Goal: Information Seeking & Learning: Find specific fact

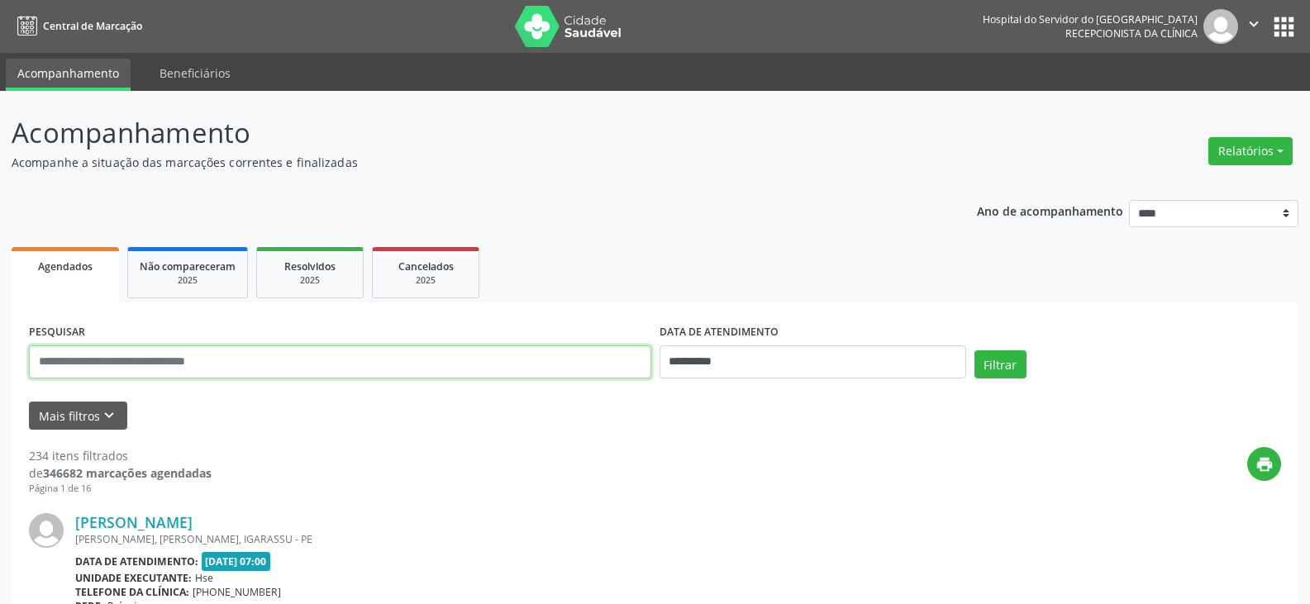
click at [457, 368] on input "text" at bounding box center [340, 362] width 623 height 33
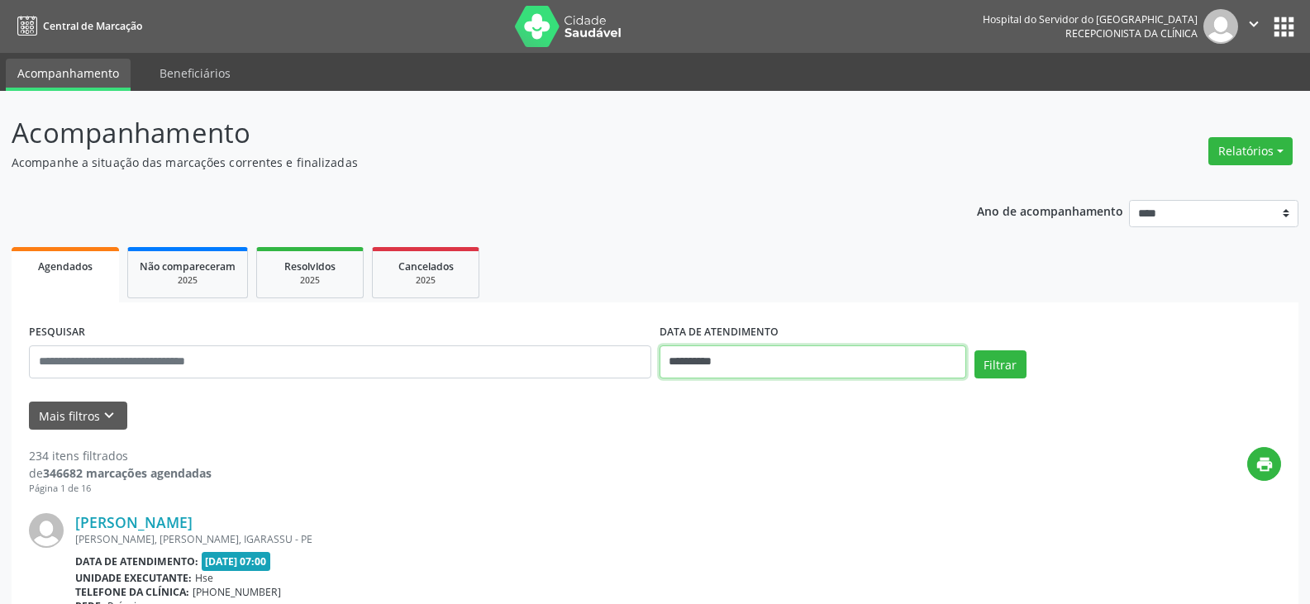
click at [724, 368] on input "**********" at bounding box center [813, 362] width 307 height 33
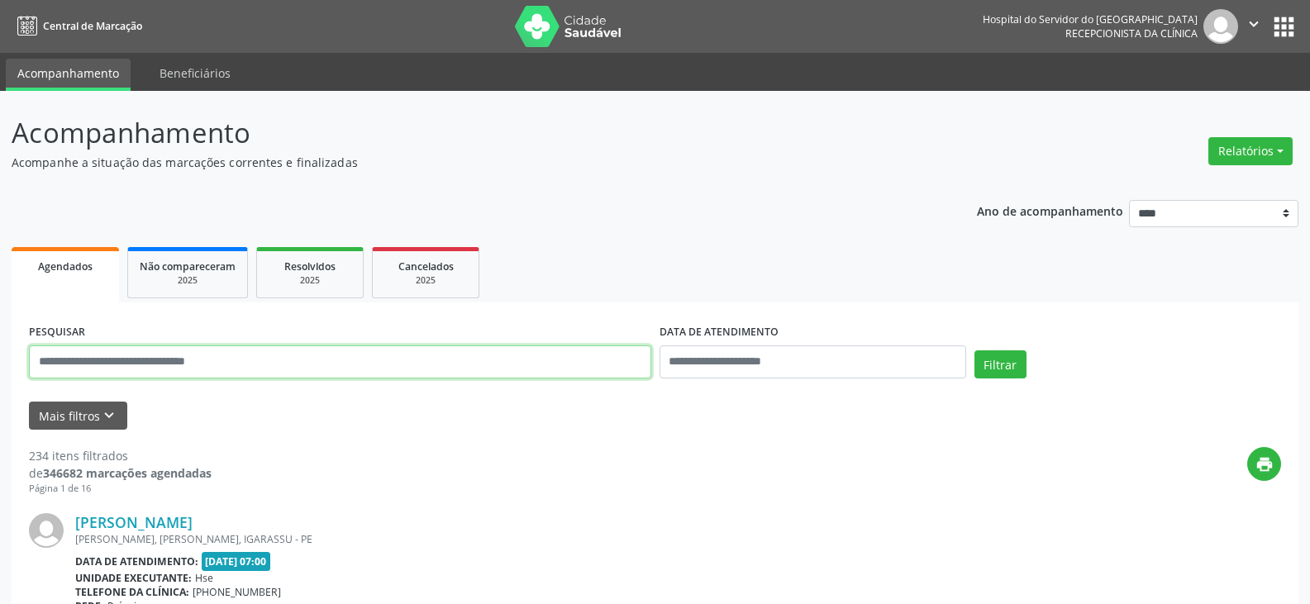
click at [594, 375] on input "text" at bounding box center [340, 362] width 623 height 33
paste input "**********"
click at [975, 351] on button "Filtrar" at bounding box center [1001, 365] width 52 height 28
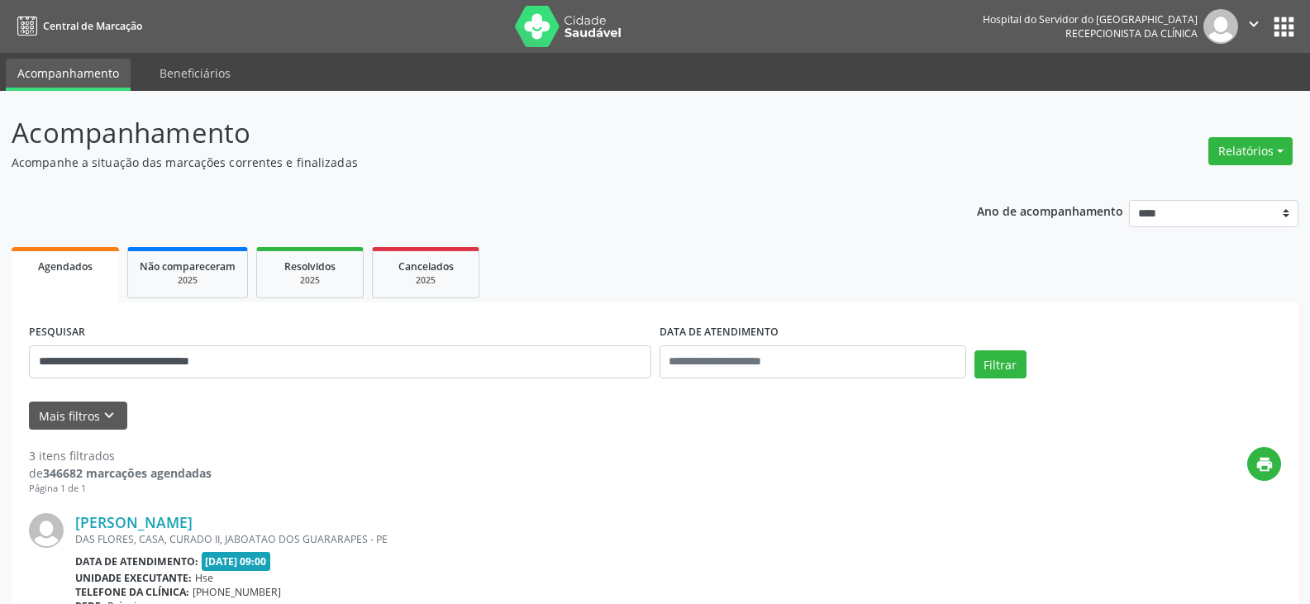
click at [193, 522] on link "[PERSON_NAME]" at bounding box center [133, 522] width 117 height 18
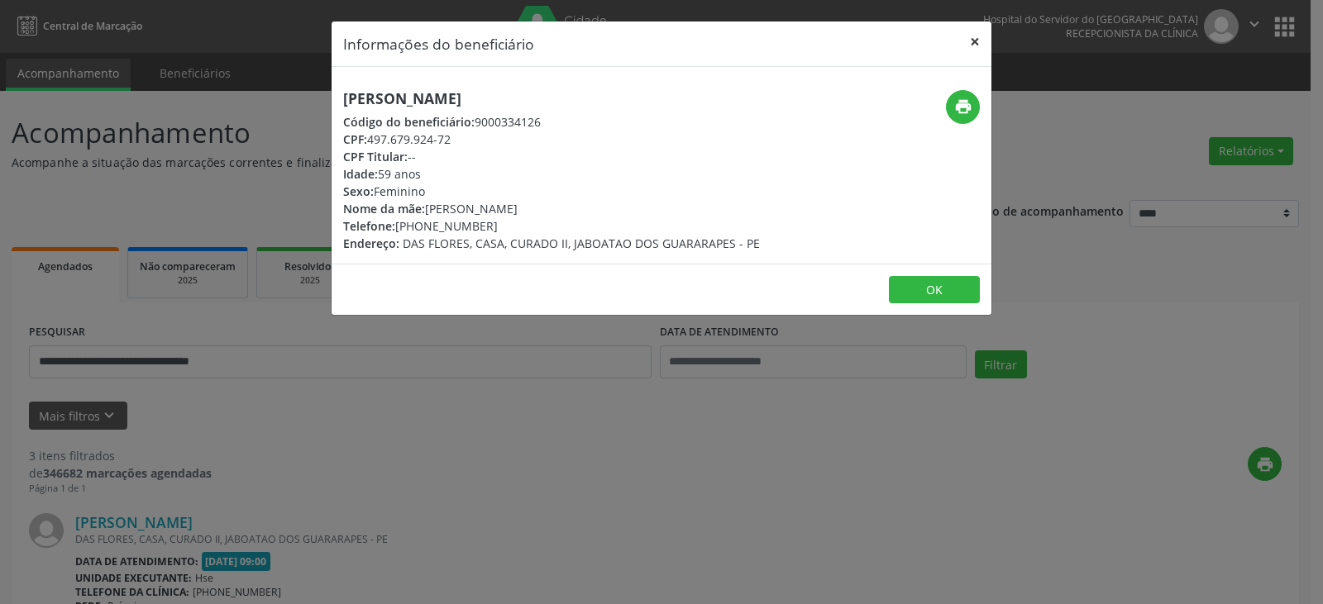
click at [982, 41] on button "×" at bounding box center [974, 41] width 33 height 41
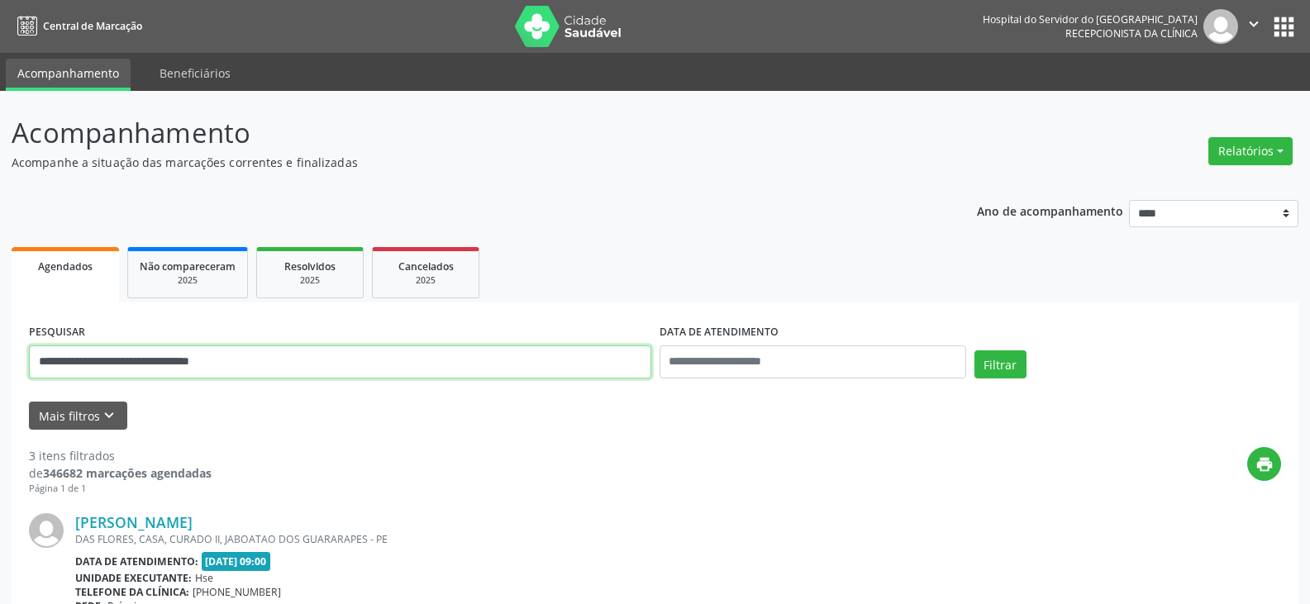
drag, startPoint x: 303, startPoint y: 358, endPoint x: 0, endPoint y: 403, distance: 306.8
click at [975, 351] on button "Filtrar" at bounding box center [1001, 365] width 52 height 28
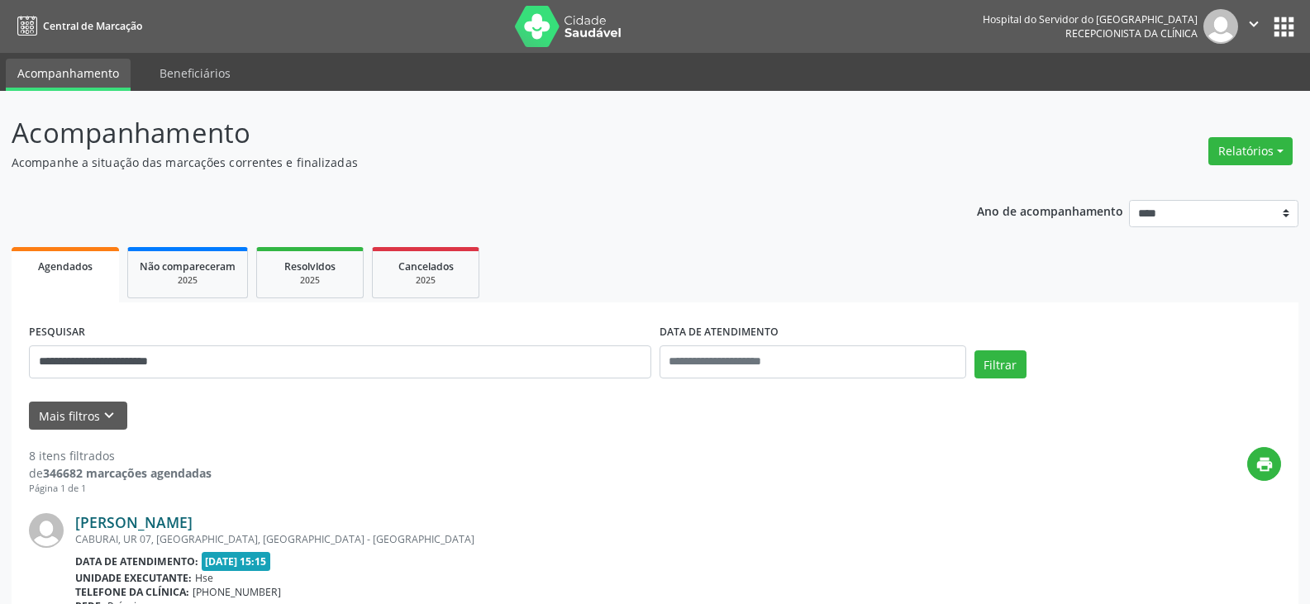
click at [193, 515] on link "[PERSON_NAME]" at bounding box center [133, 522] width 117 height 18
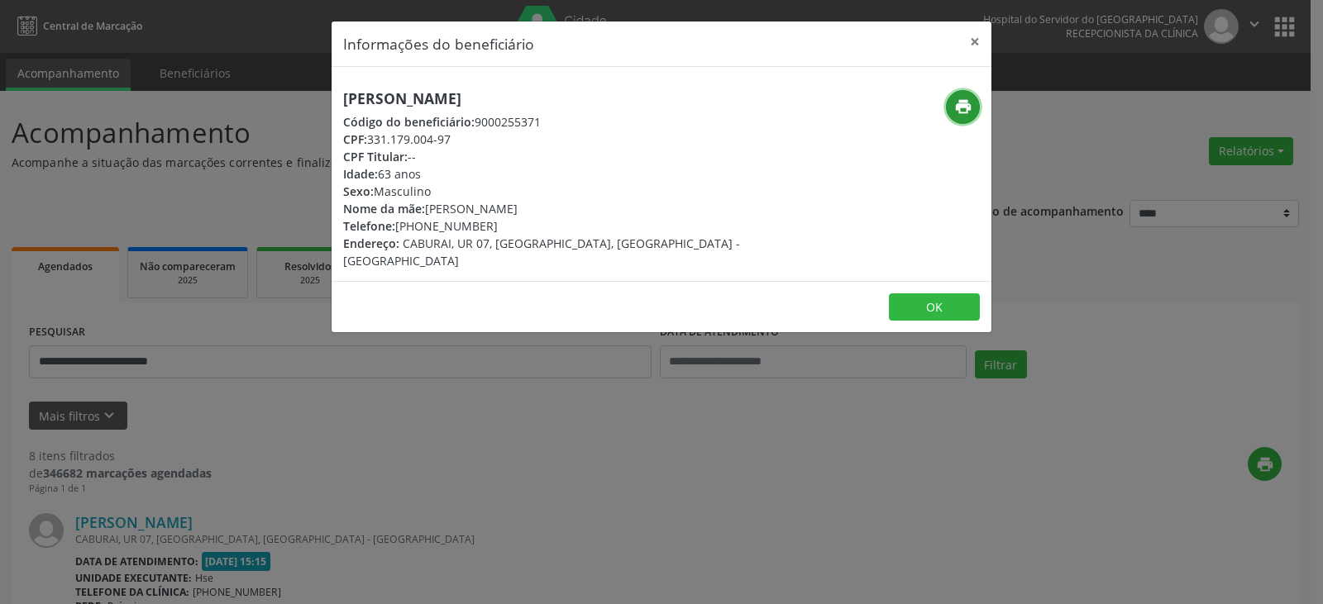
click at [967, 108] on icon "print" at bounding box center [963, 107] width 18 height 18
drag, startPoint x: 421, startPoint y: 224, endPoint x: 496, endPoint y: 224, distance: 75.2
click at [496, 224] on div "Telefone: [PHONE_NUMBER]" at bounding box center [551, 225] width 417 height 17
copy div "99974-8717"
click at [978, 52] on button "×" at bounding box center [974, 41] width 33 height 41
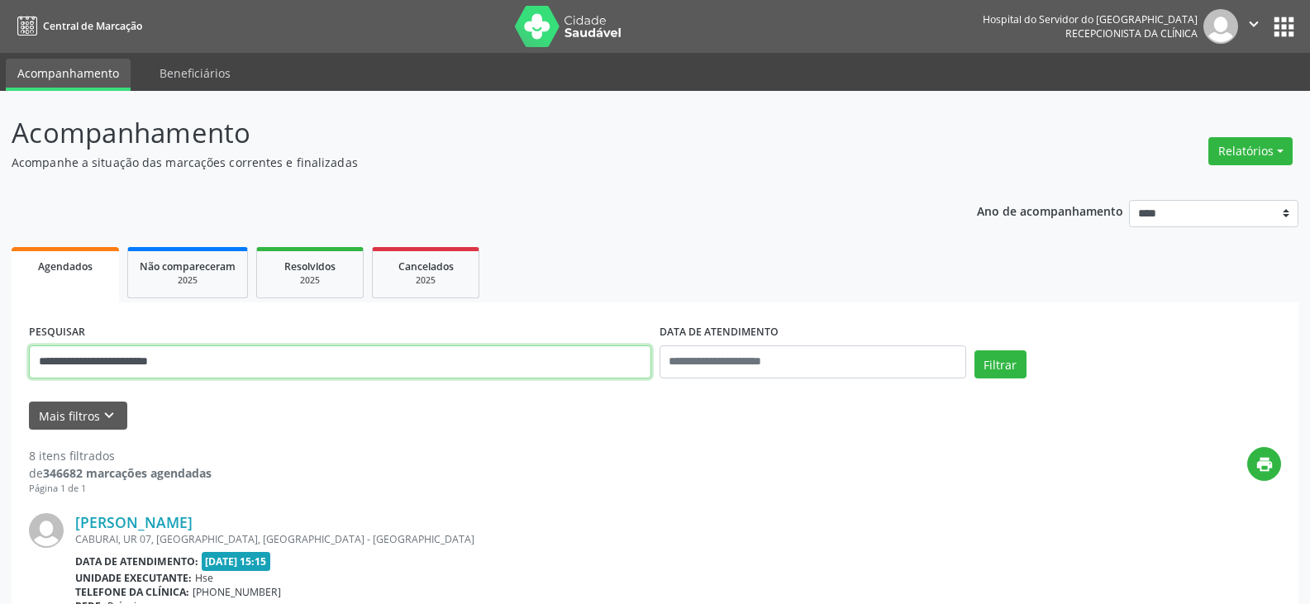
drag, startPoint x: 454, startPoint y: 355, endPoint x: 0, endPoint y: 359, distance: 453.9
click at [975, 351] on button "Filtrar" at bounding box center [1001, 365] width 52 height 28
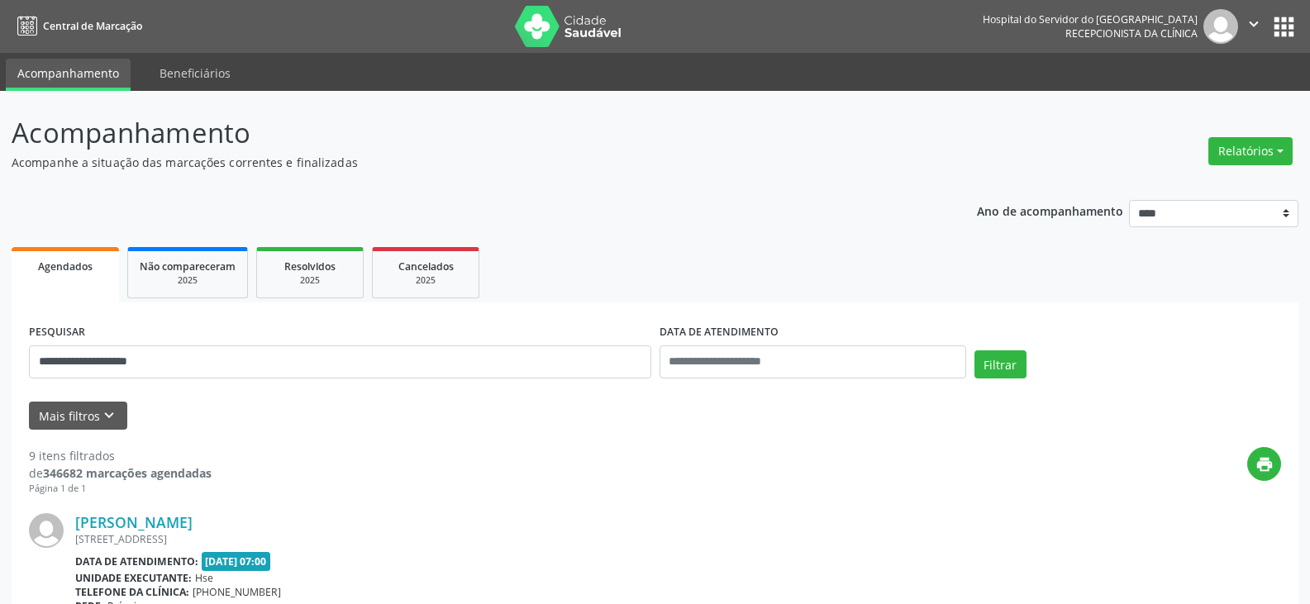
click at [104, 532] on div "[STREET_ADDRESS]" at bounding box center [554, 539] width 958 height 14
click at [191, 527] on link "[PERSON_NAME]" at bounding box center [133, 522] width 117 height 18
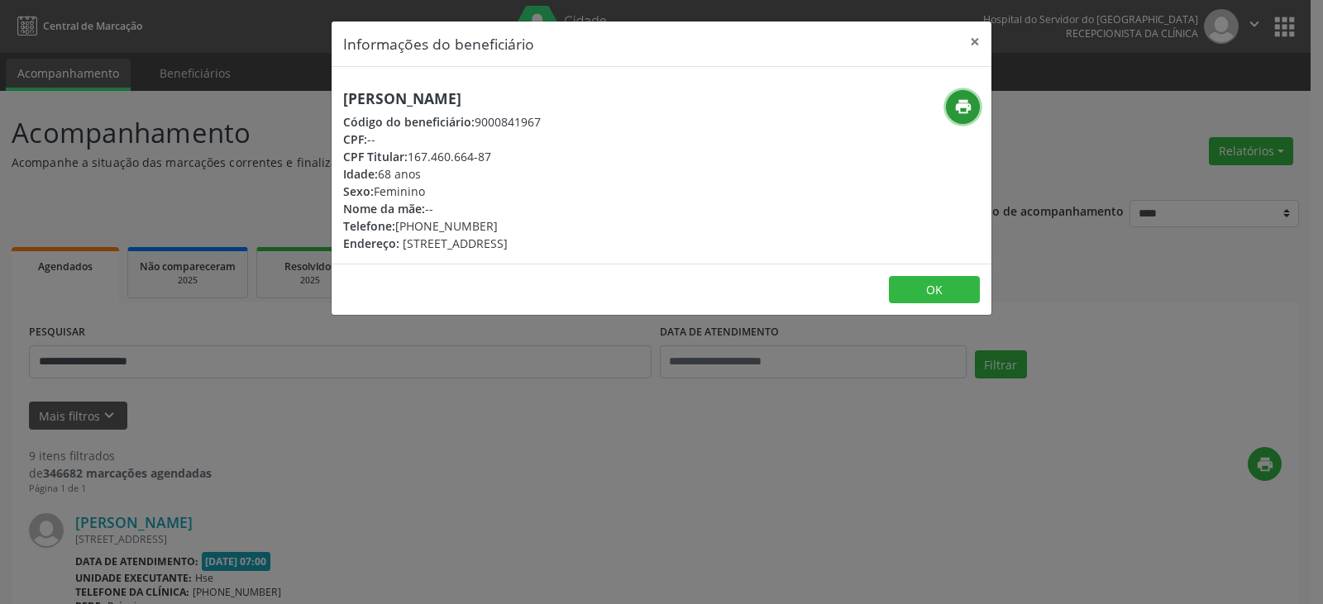
click at [972, 109] on button "print" at bounding box center [963, 107] width 34 height 34
drag, startPoint x: 425, startPoint y: 230, endPoint x: 523, endPoint y: 231, distance: 98.4
click at [523, 231] on div "Telefone: [PHONE_NUMBER]" at bounding box center [442, 225] width 198 height 17
drag, startPoint x: 422, startPoint y: 226, endPoint x: 489, endPoint y: 226, distance: 67.8
click at [489, 226] on div "Telefone: [PHONE_NUMBER]" at bounding box center [442, 225] width 198 height 17
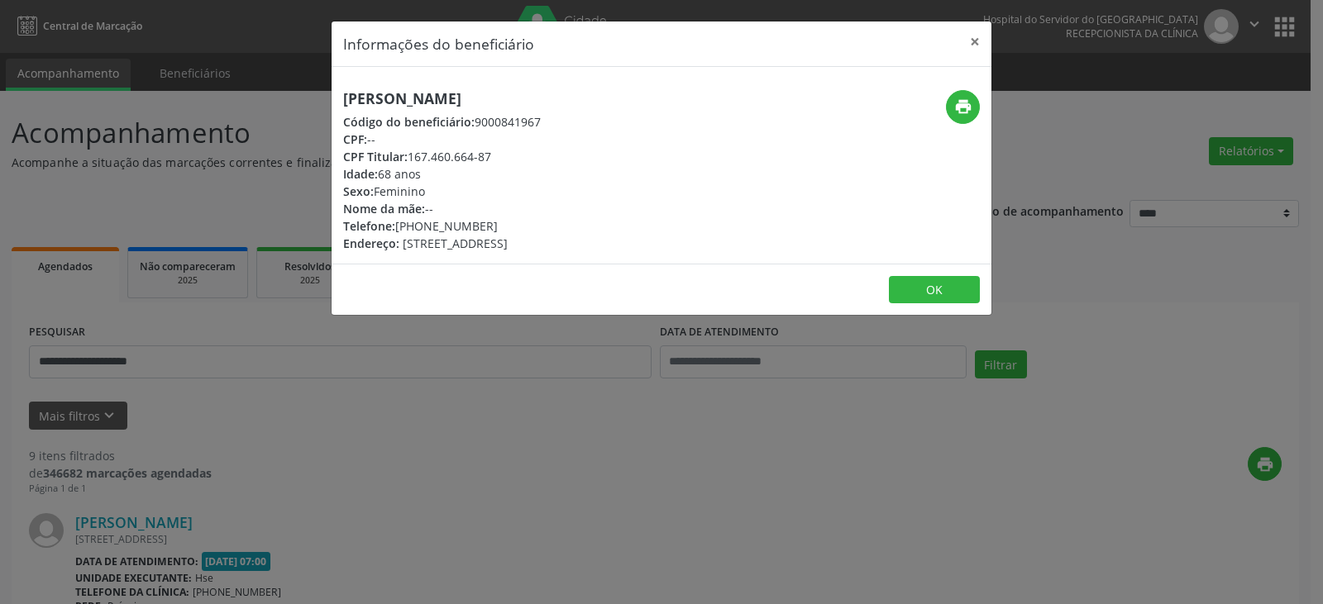
copy div "98128-0469"
drag, startPoint x: 411, startPoint y: 156, endPoint x: 496, endPoint y: 156, distance: 85.2
click at [496, 156] on div "CPF Titular: 167.460.664-87" at bounding box center [442, 156] width 198 height 17
copy div "167.460.664-87"
drag, startPoint x: 987, startPoint y: 42, endPoint x: 511, endPoint y: 195, distance: 500.1
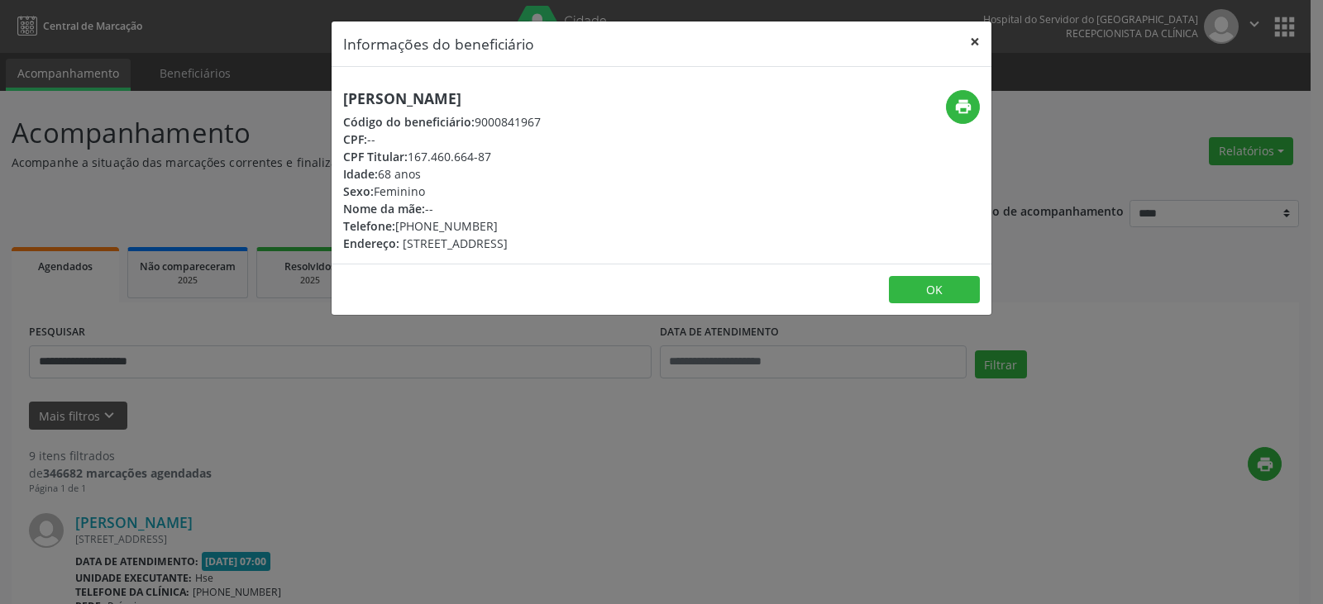
click at [987, 43] on button "×" at bounding box center [974, 41] width 33 height 41
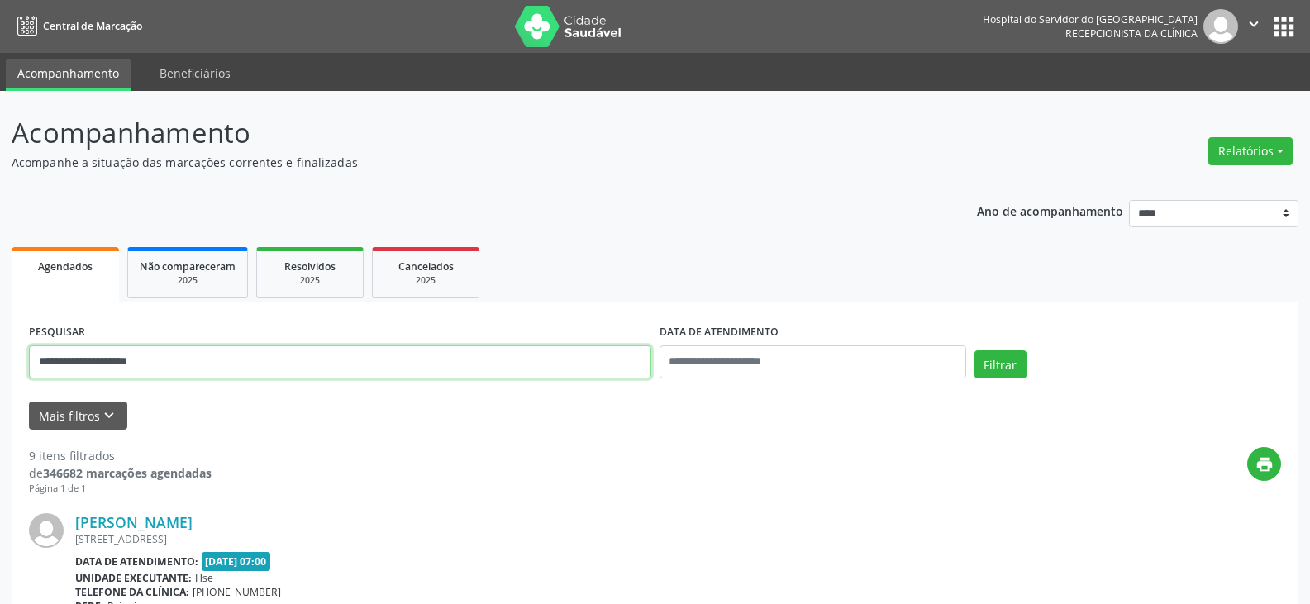
drag, startPoint x: 250, startPoint y: 354, endPoint x: 0, endPoint y: 364, distance: 250.7
paste input "text"
type input "**********"
click at [975, 351] on button "Filtrar" at bounding box center [1001, 365] width 52 height 28
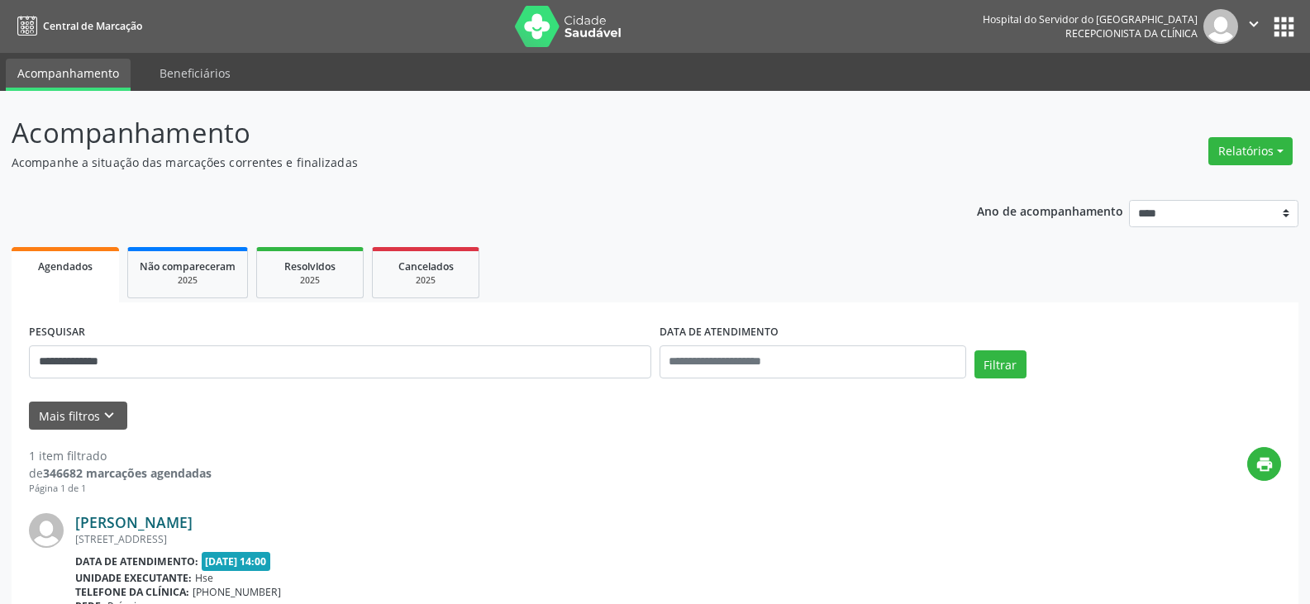
click at [169, 521] on link "[PERSON_NAME]" at bounding box center [133, 522] width 117 height 18
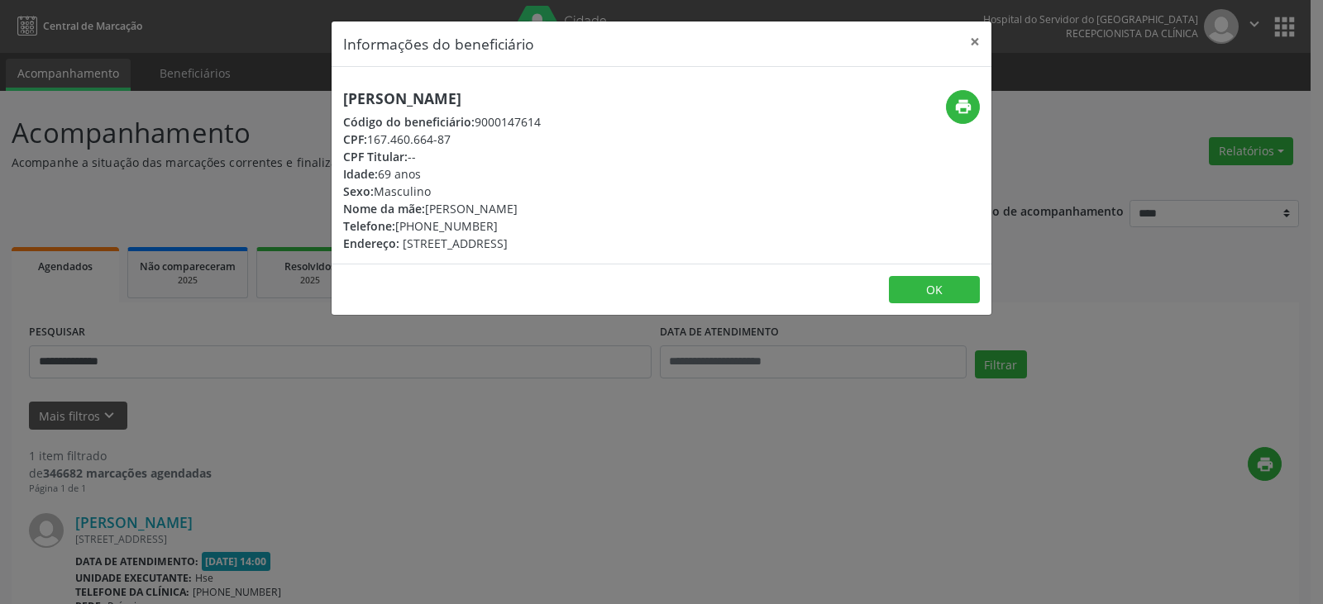
drag, startPoint x: 541, startPoint y: 99, endPoint x: 320, endPoint y: 104, distance: 220.8
click at [320, 104] on div "Informações do beneficiário × [PERSON_NAME] Código do beneficiário: 9000147614 …" at bounding box center [661, 302] width 1323 height 604
copy h5 "[PERSON_NAME]"
click at [978, 34] on button "×" at bounding box center [974, 41] width 33 height 41
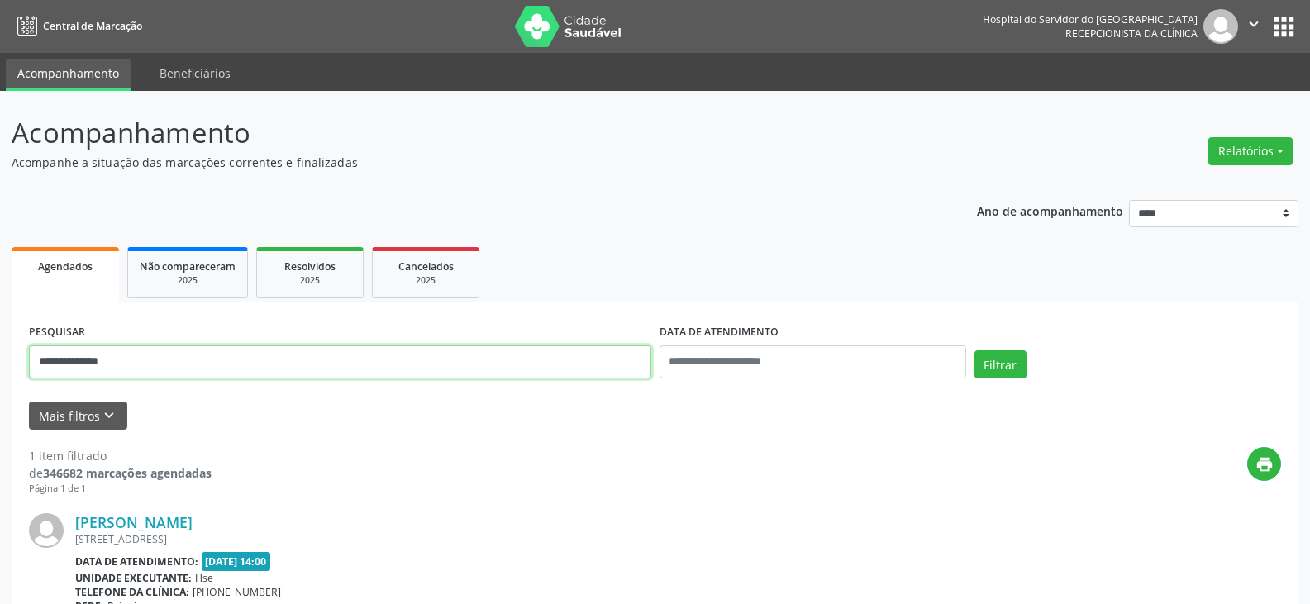
drag, startPoint x: 174, startPoint y: 365, endPoint x: 0, endPoint y: 365, distance: 174.4
click at [0, 365] on div "**********" at bounding box center [655, 434] width 1310 height 686
type input "**********"
click at [975, 351] on button "Filtrar" at bounding box center [1001, 365] width 52 height 28
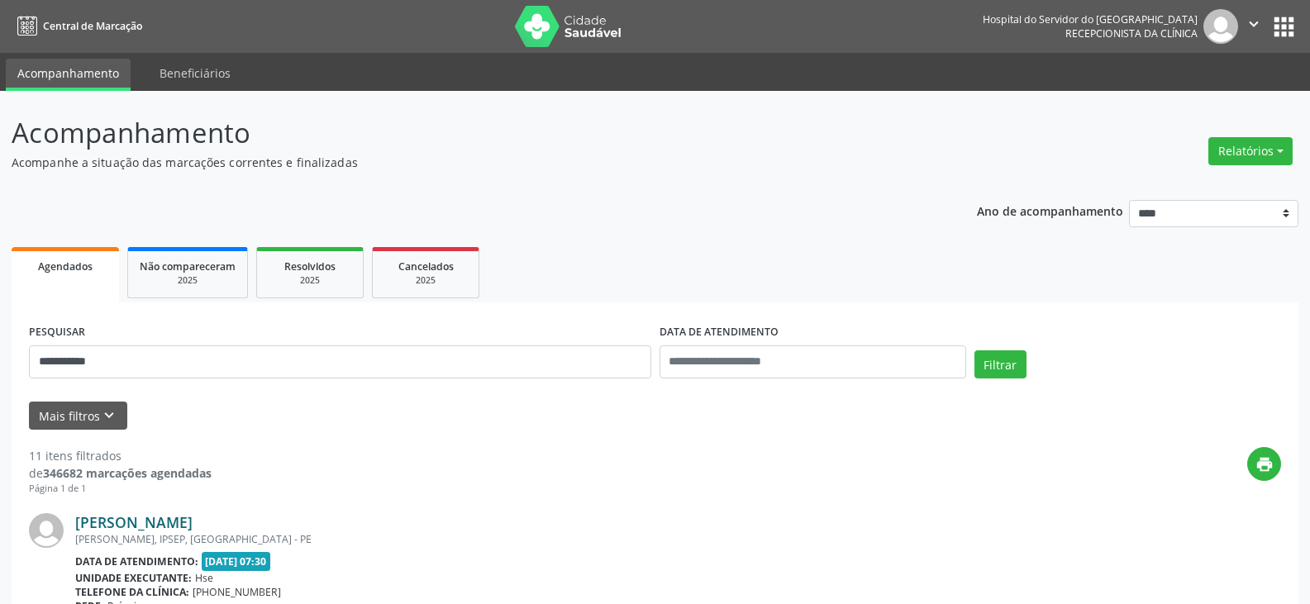
click at [135, 525] on link "[PERSON_NAME]" at bounding box center [133, 522] width 117 height 18
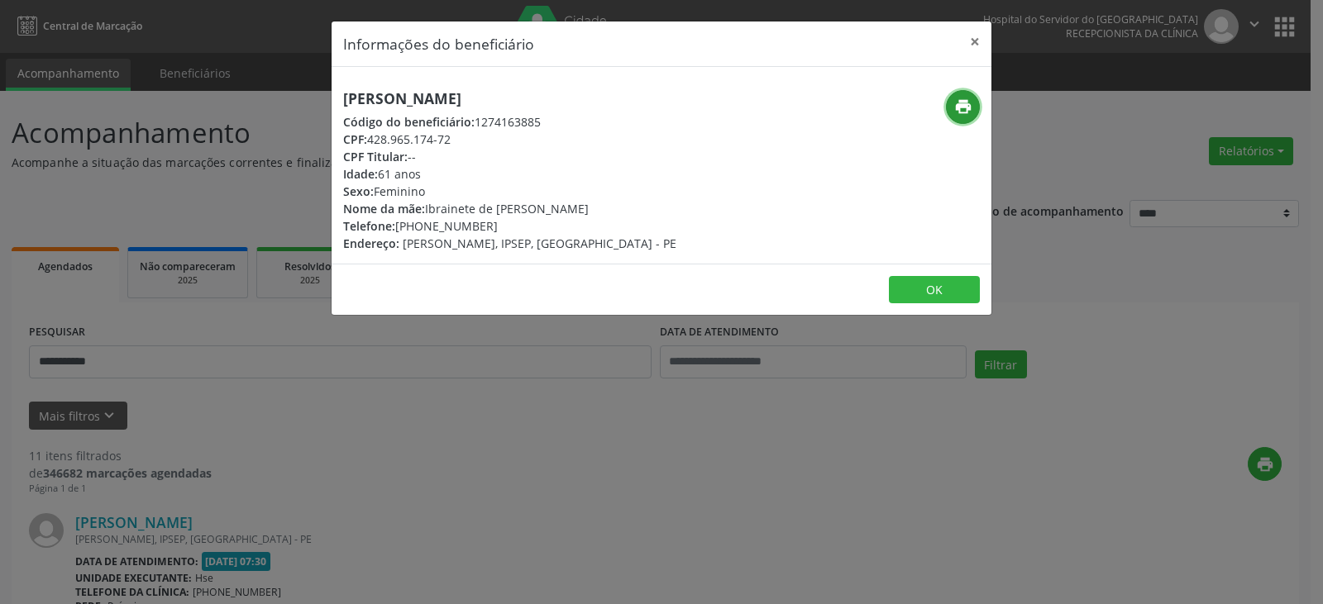
click at [967, 106] on icon "print" at bounding box center [963, 107] width 18 height 18
click at [973, 36] on button "×" at bounding box center [974, 41] width 33 height 41
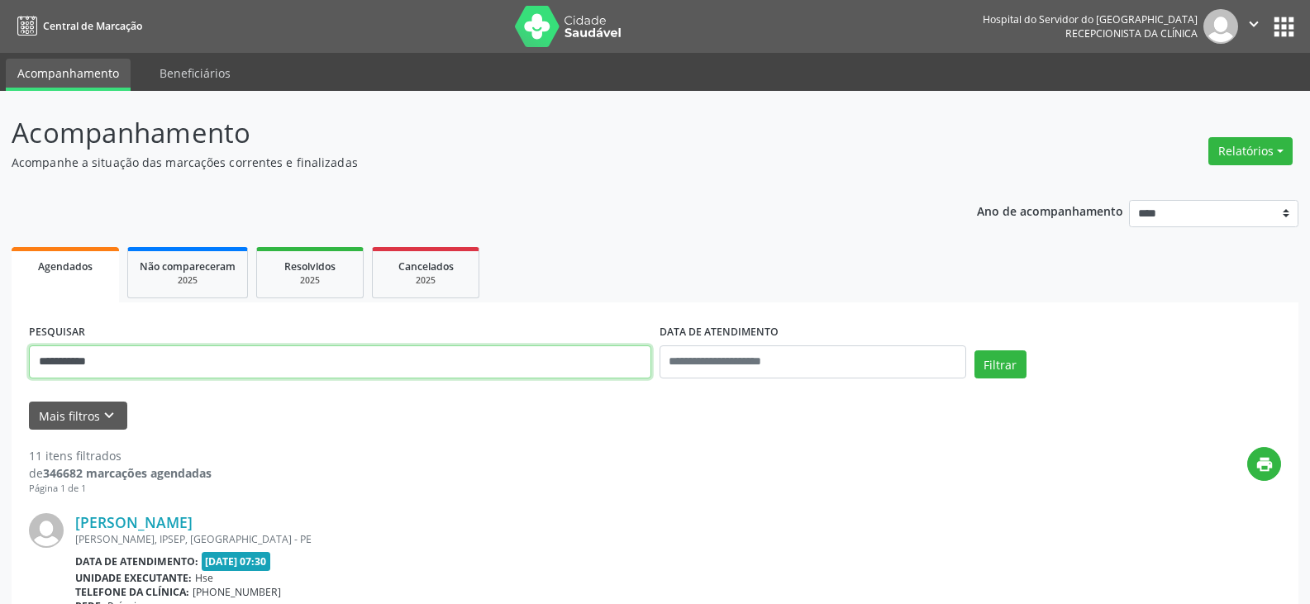
drag, startPoint x: 254, startPoint y: 376, endPoint x: 0, endPoint y: 362, distance: 254.2
click at [230, 358] on input "text" at bounding box center [340, 362] width 623 height 33
type input "**********"
click at [975, 351] on button "Filtrar" at bounding box center [1001, 365] width 52 height 28
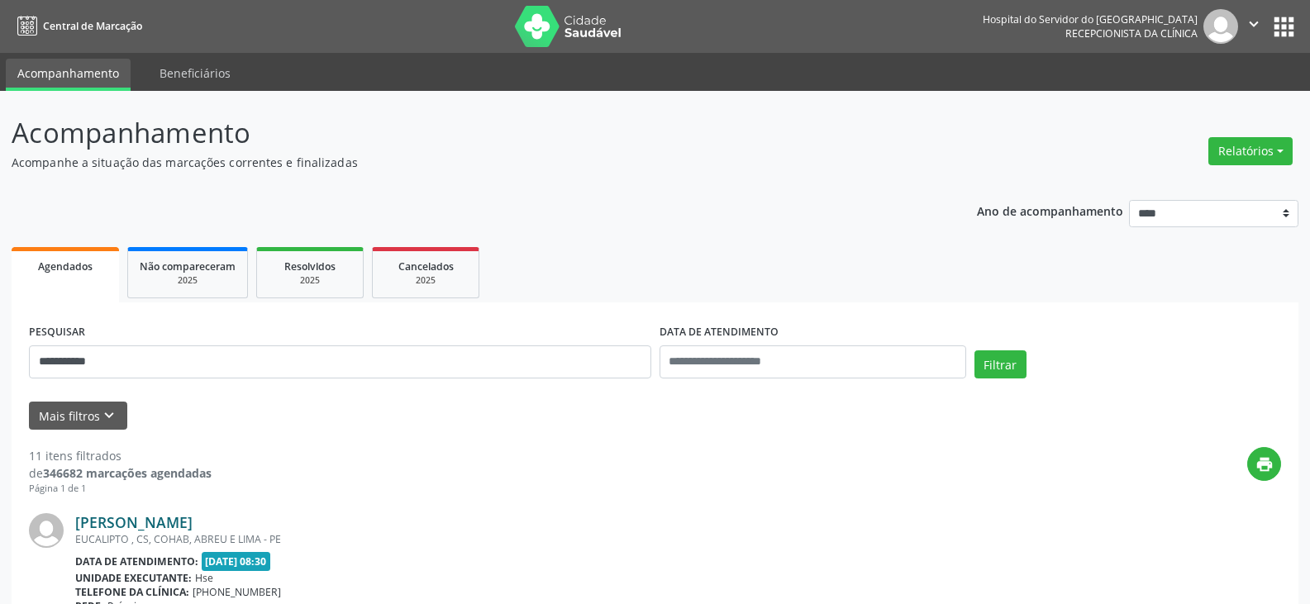
click at [193, 521] on link "[PERSON_NAME]" at bounding box center [133, 522] width 117 height 18
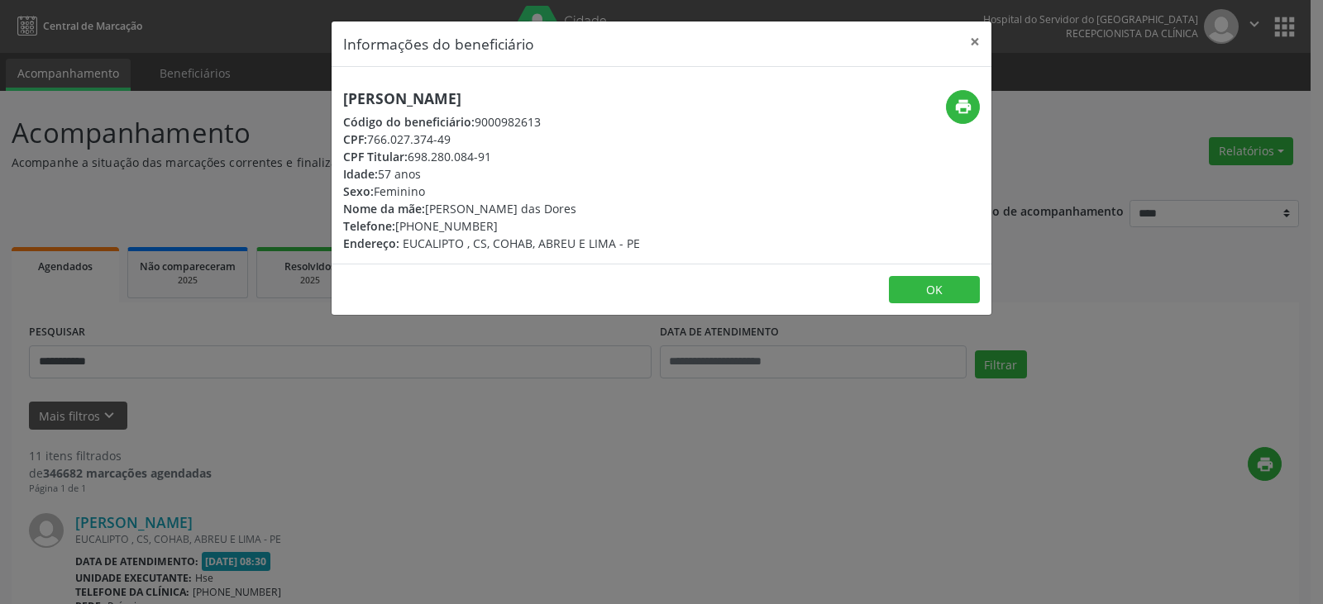
drag, startPoint x: 555, startPoint y: 98, endPoint x: 237, endPoint y: 98, distance: 317.5
click at [237, 98] on div "Informações do beneficiário × [PERSON_NAME] Código do beneficiário: 9000982613 …" at bounding box center [661, 302] width 1323 height 604
copy h5 "[PERSON_NAME]"
click at [983, 49] on button "×" at bounding box center [974, 41] width 33 height 41
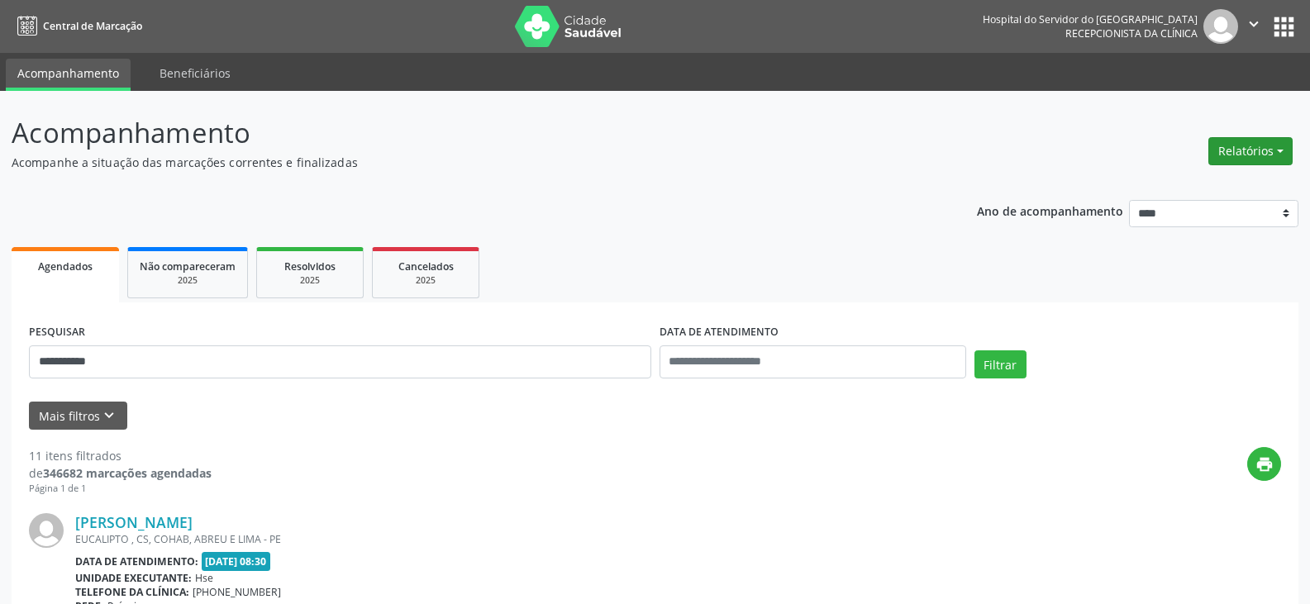
click at [1255, 143] on button "Relatórios" at bounding box center [1251, 151] width 84 height 28
click at [1216, 184] on link "Agendamentos" at bounding box center [1205, 186] width 178 height 23
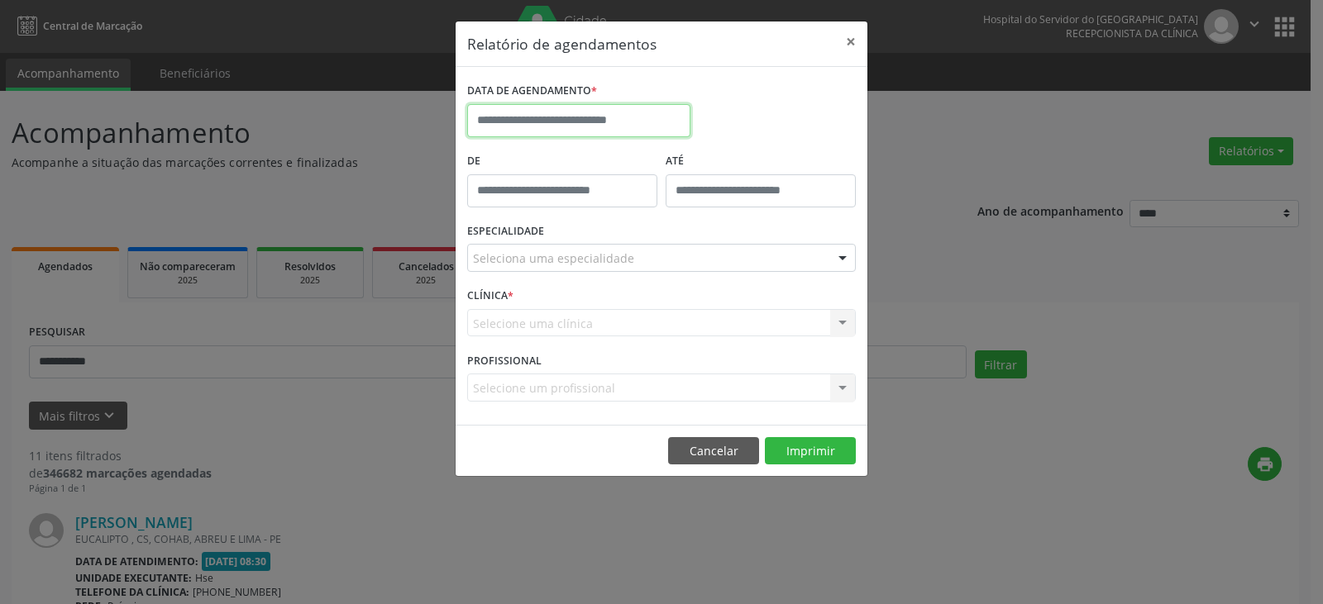
click at [629, 117] on input "text" at bounding box center [578, 120] width 223 height 33
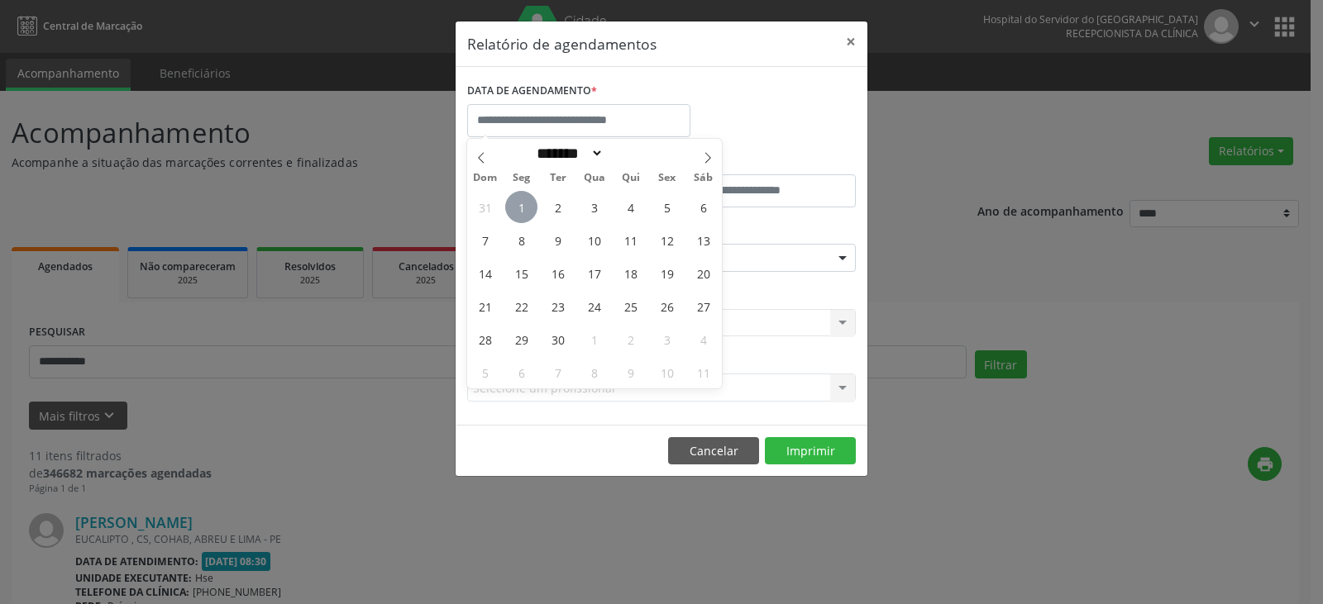
click at [521, 206] on span "1" at bounding box center [521, 207] width 32 height 32
type input "**********"
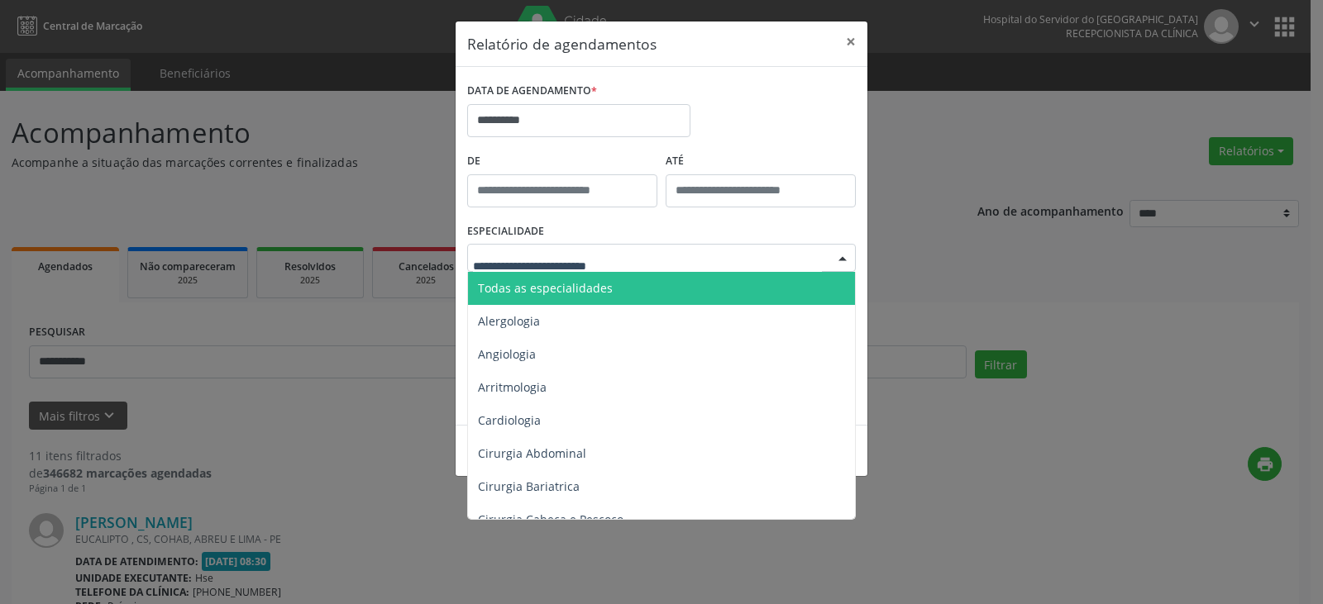
click at [649, 266] on div at bounding box center [661, 258] width 389 height 28
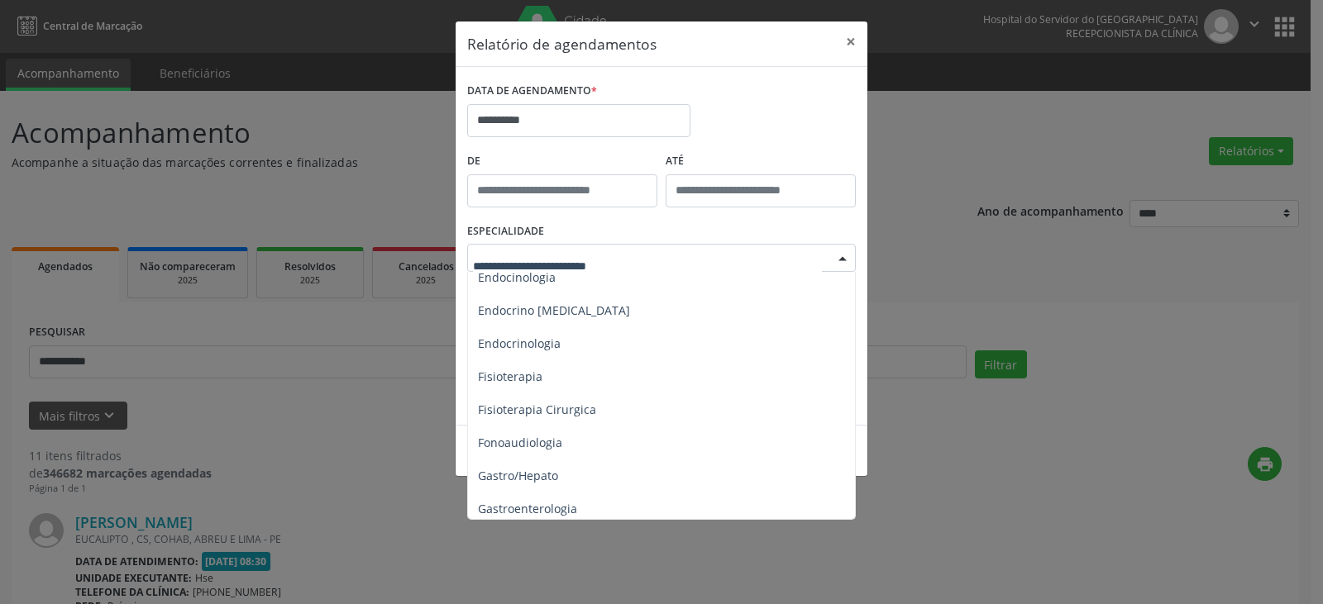
scroll to position [827, 0]
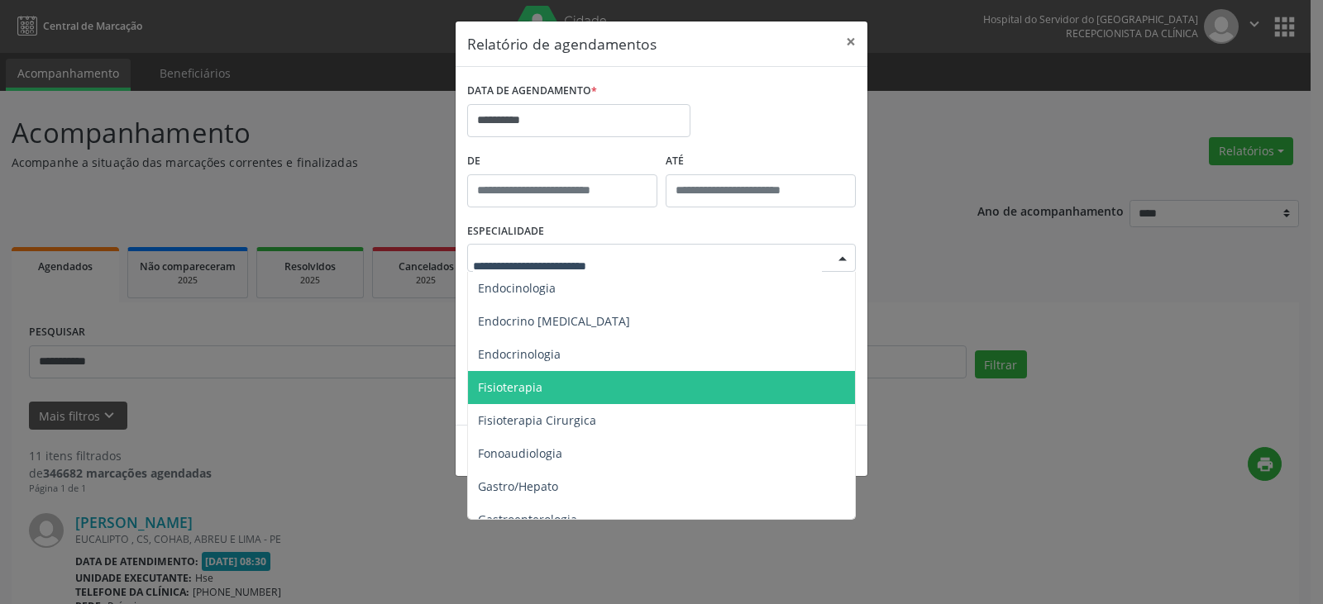
click at [618, 393] on span "Fisioterapia" at bounding box center [662, 387] width 389 height 33
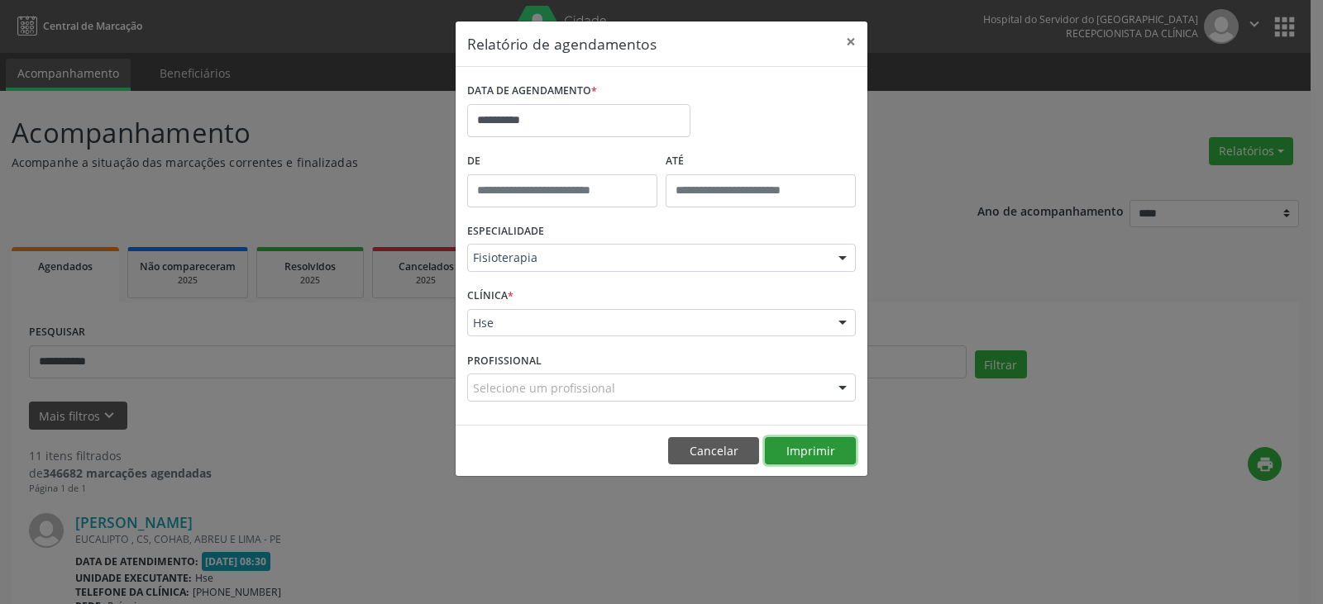
click at [792, 451] on button "Imprimir" at bounding box center [810, 451] width 91 height 28
click at [638, 126] on input "**********" at bounding box center [578, 120] width 223 height 33
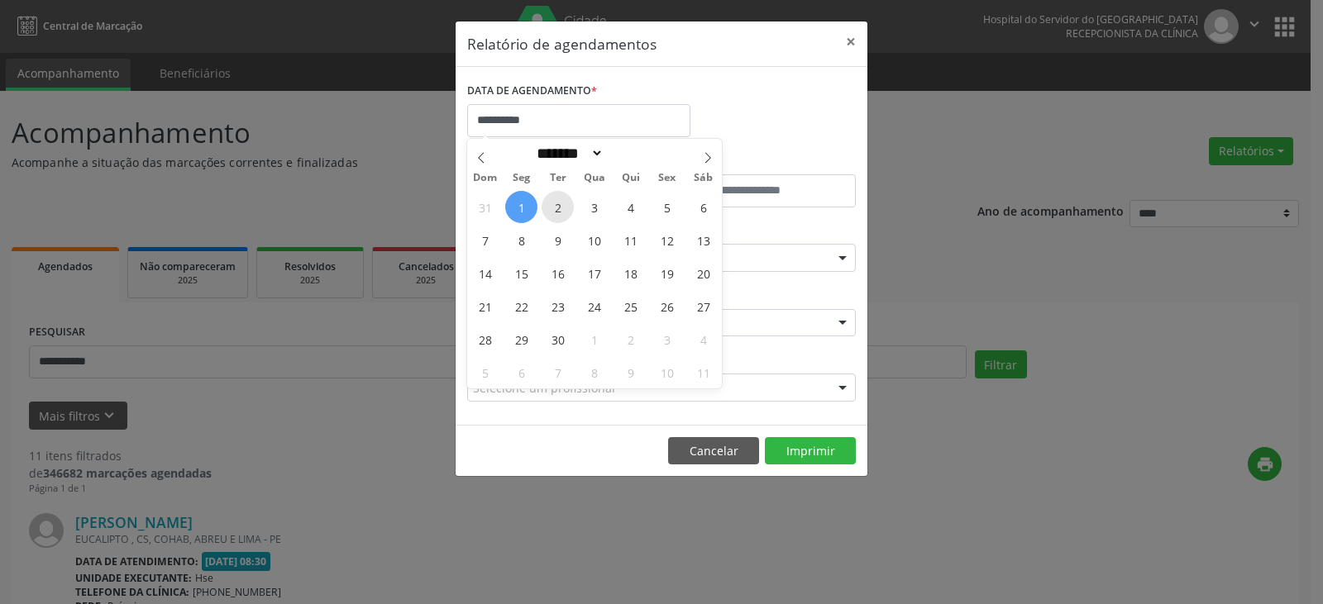
click at [556, 208] on span "2" at bounding box center [558, 207] width 32 height 32
type input "**********"
click at [556, 208] on span "2" at bounding box center [558, 207] width 32 height 32
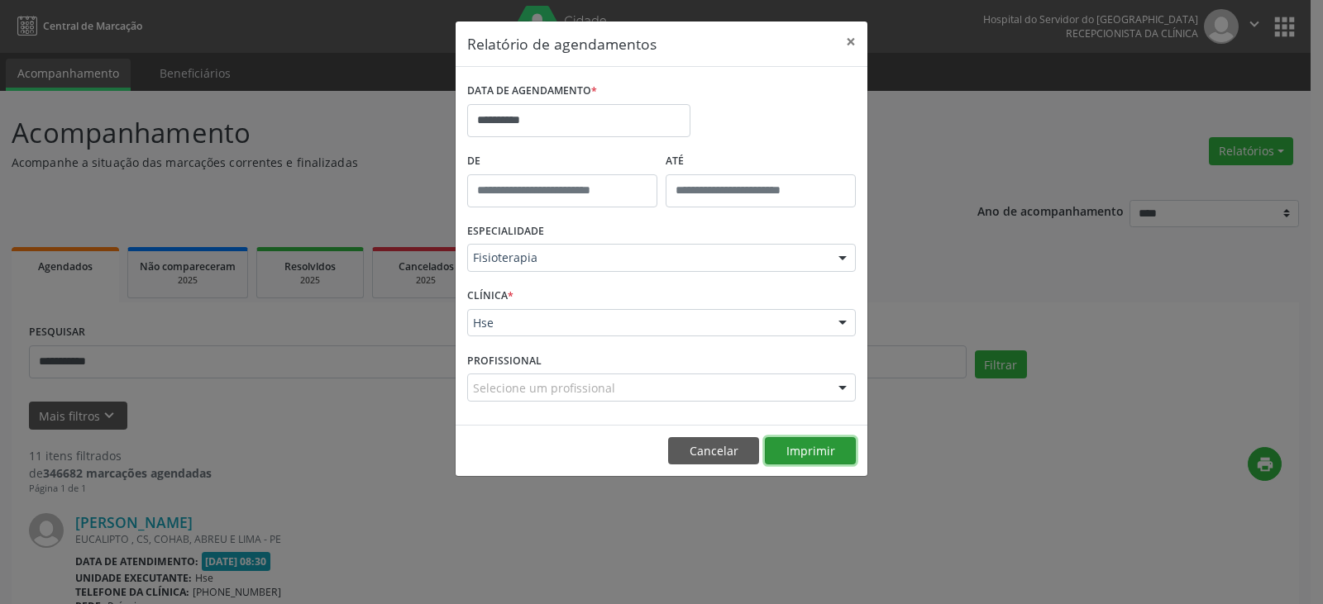
click at [818, 442] on button "Imprimir" at bounding box center [810, 451] width 91 height 28
click at [847, 38] on button "×" at bounding box center [850, 41] width 33 height 41
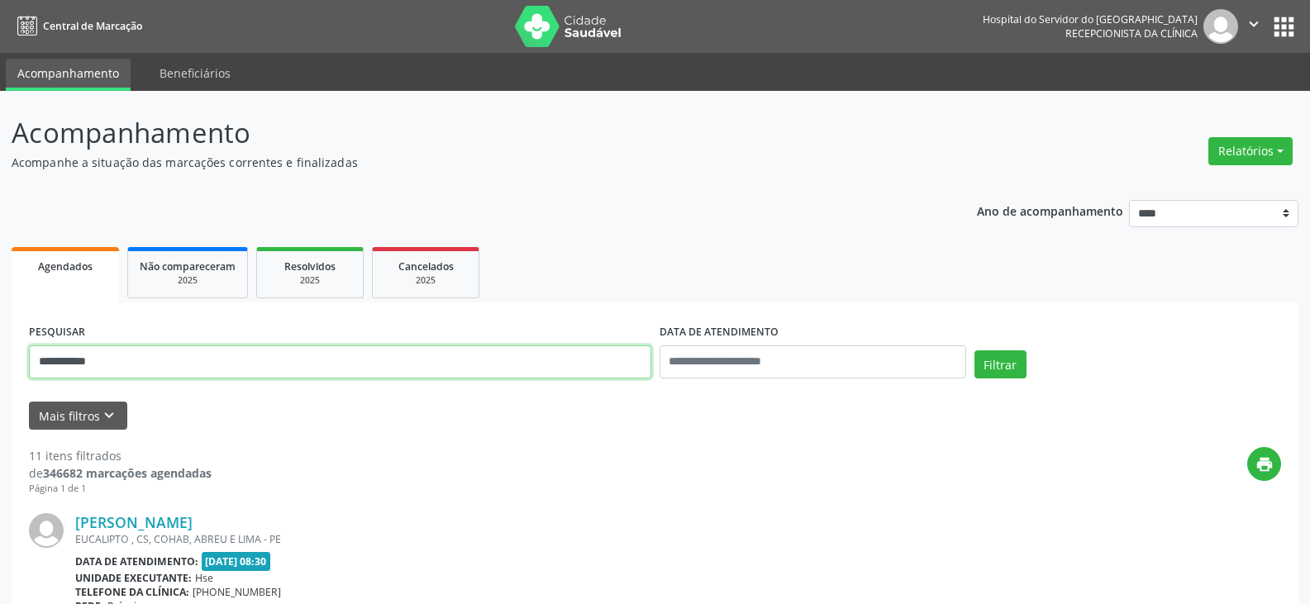
drag, startPoint x: 253, startPoint y: 358, endPoint x: 0, endPoint y: 399, distance: 256.3
type input "**********"
click at [975, 351] on button "Filtrar" at bounding box center [1001, 365] width 52 height 28
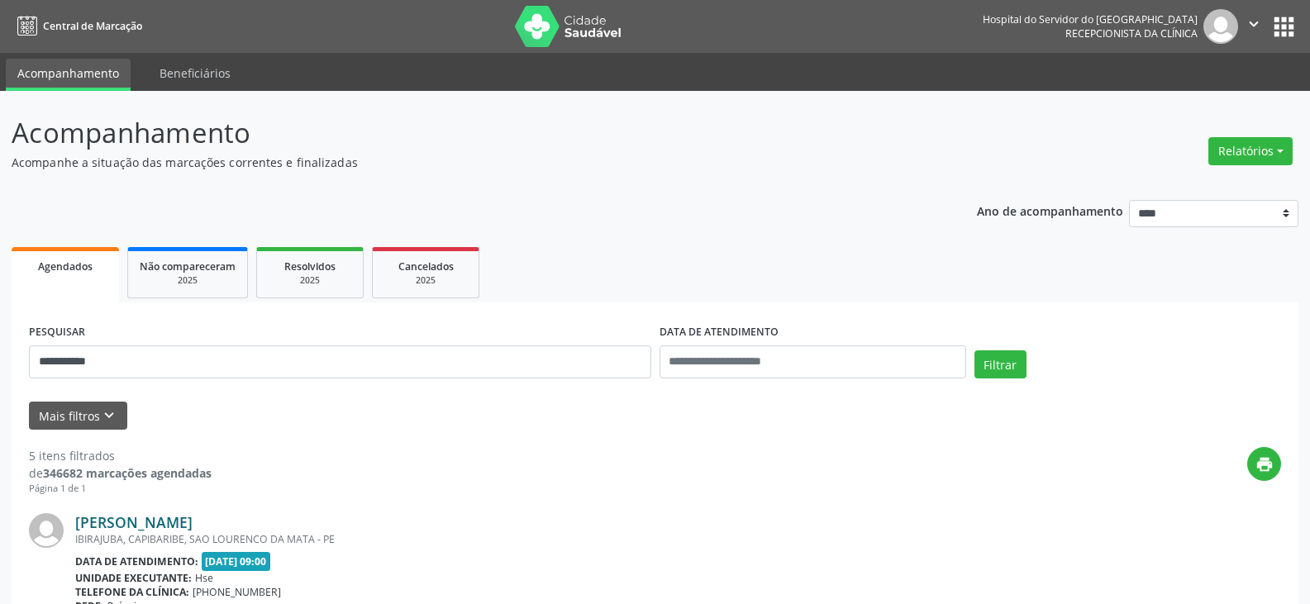
click at [146, 524] on link "[PERSON_NAME]" at bounding box center [133, 522] width 117 height 18
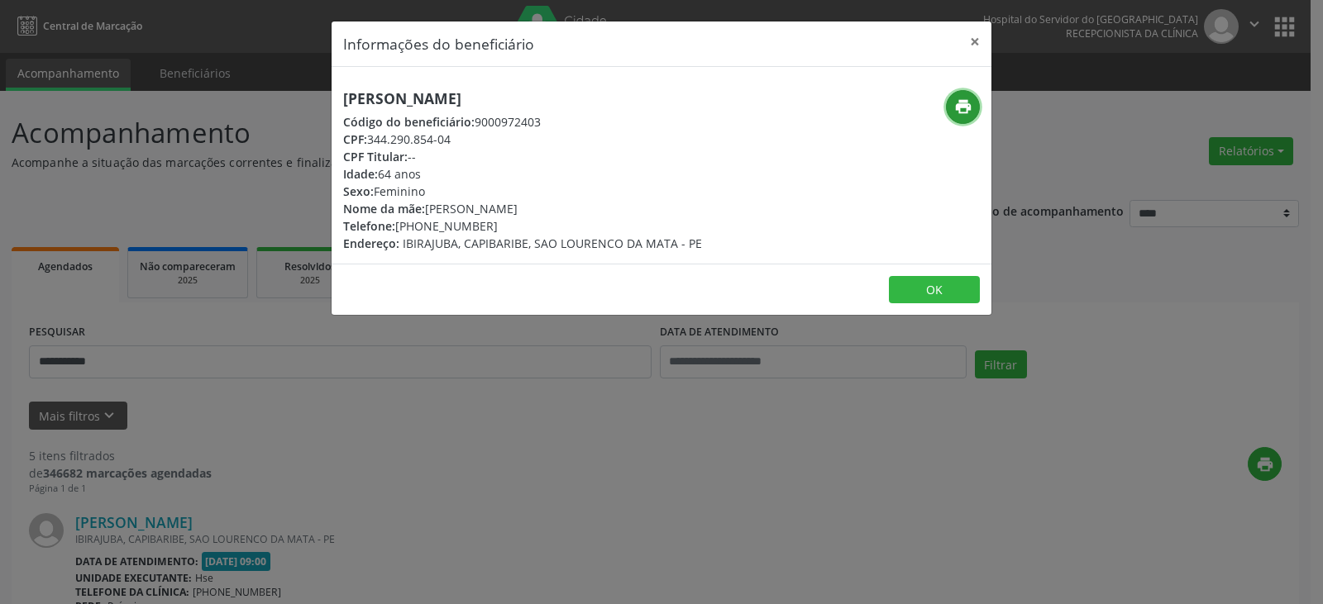
click at [965, 99] on icon "print" at bounding box center [963, 107] width 18 height 18
drag, startPoint x: 421, startPoint y: 225, endPoint x: 486, endPoint y: 231, distance: 65.6
click at [486, 231] on div "Telefone: [PHONE_NUMBER]" at bounding box center [522, 225] width 359 height 17
copy div "99170-6352"
